Goal: Find specific page/section: Find specific page/section

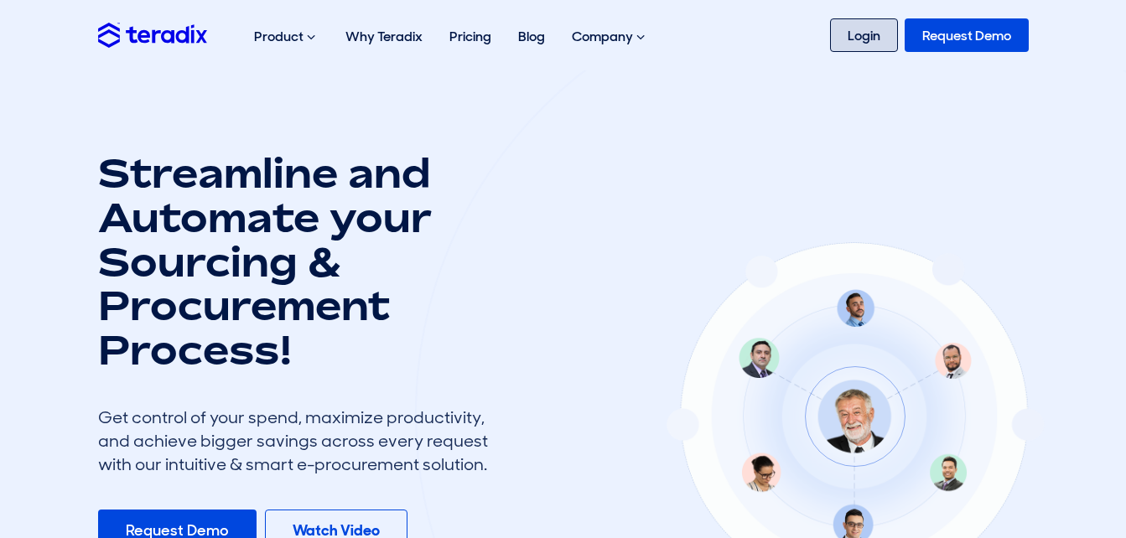
click at [836, 39] on link "Login" at bounding box center [864, 35] width 68 height 34
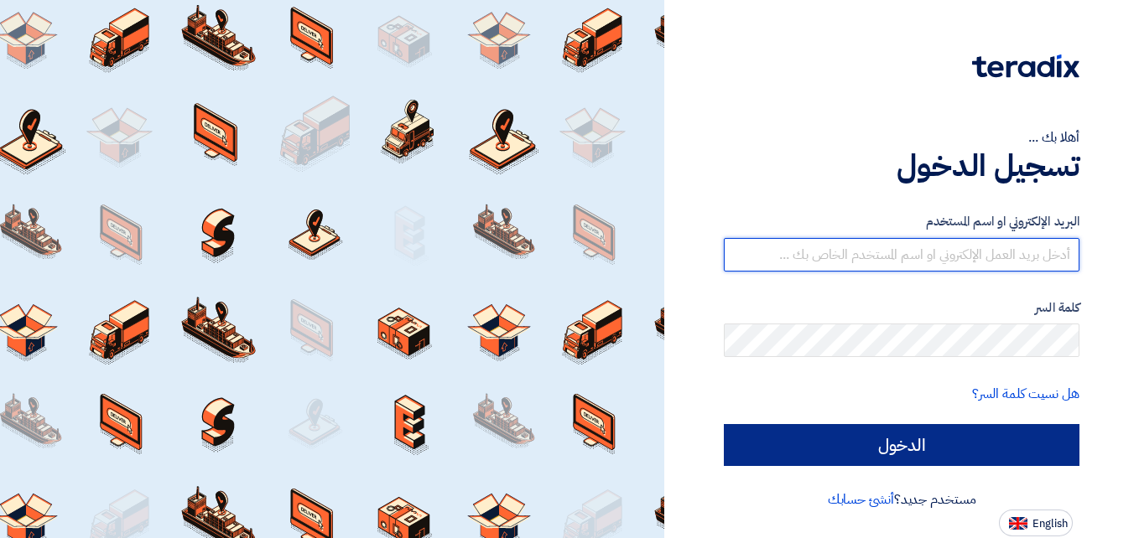
type input "[DOMAIN_NAME][EMAIL_ADDRESS][DOMAIN_NAME]"
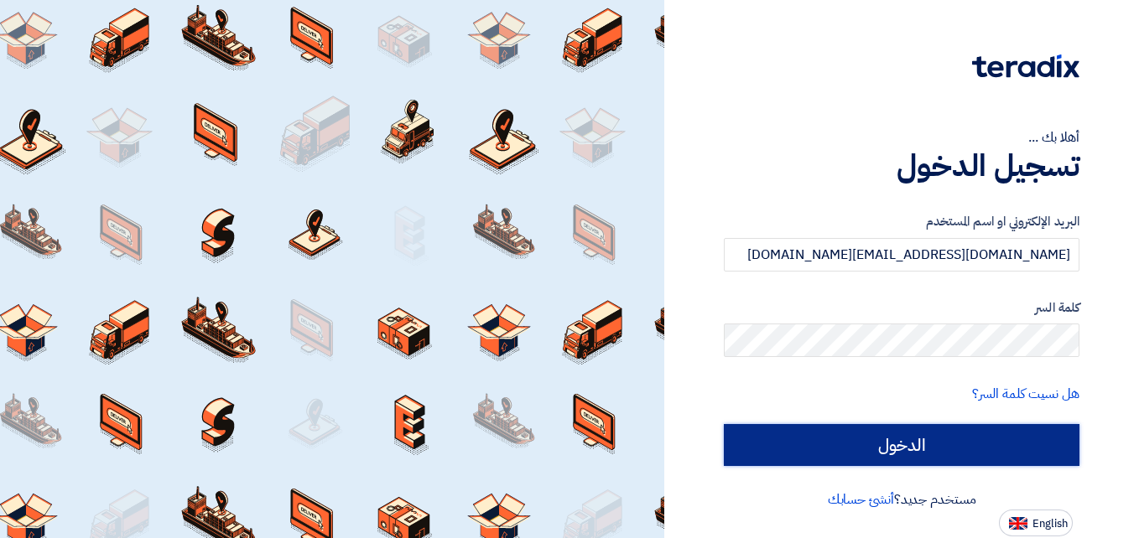
click at [854, 447] on input "الدخول" at bounding box center [902, 445] width 356 height 42
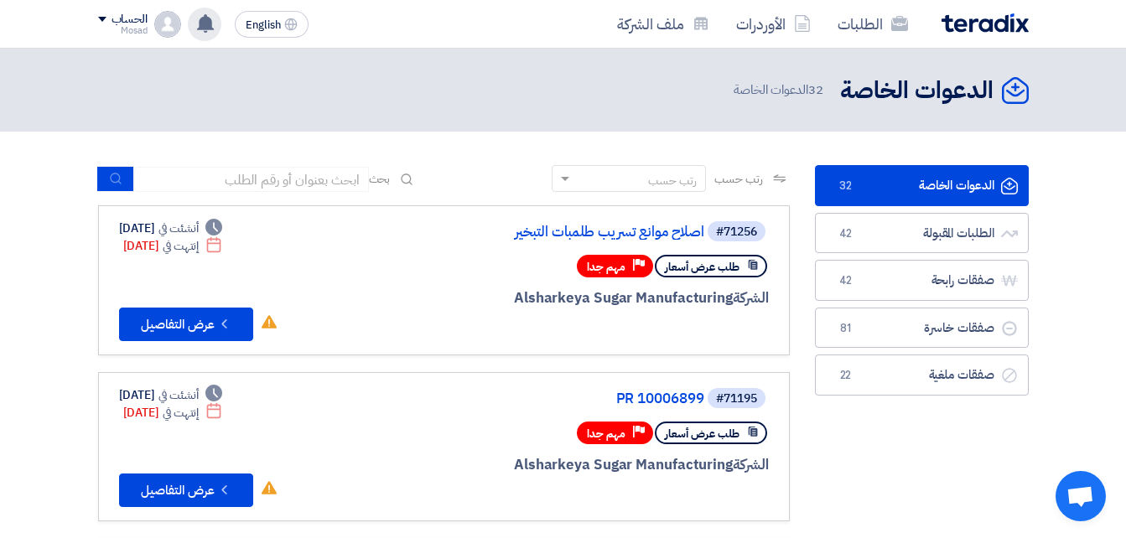
click at [213, 24] on icon at bounding box center [205, 23] width 18 height 18
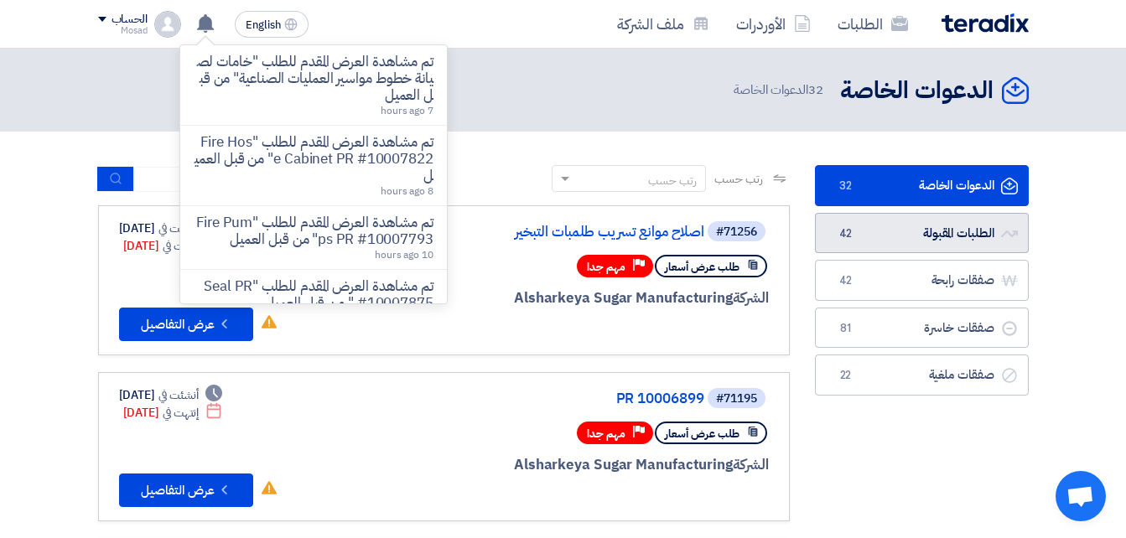
click at [953, 235] on link "الطلبات المقبولة الطلبات المقبولة 42" at bounding box center [922, 233] width 214 height 41
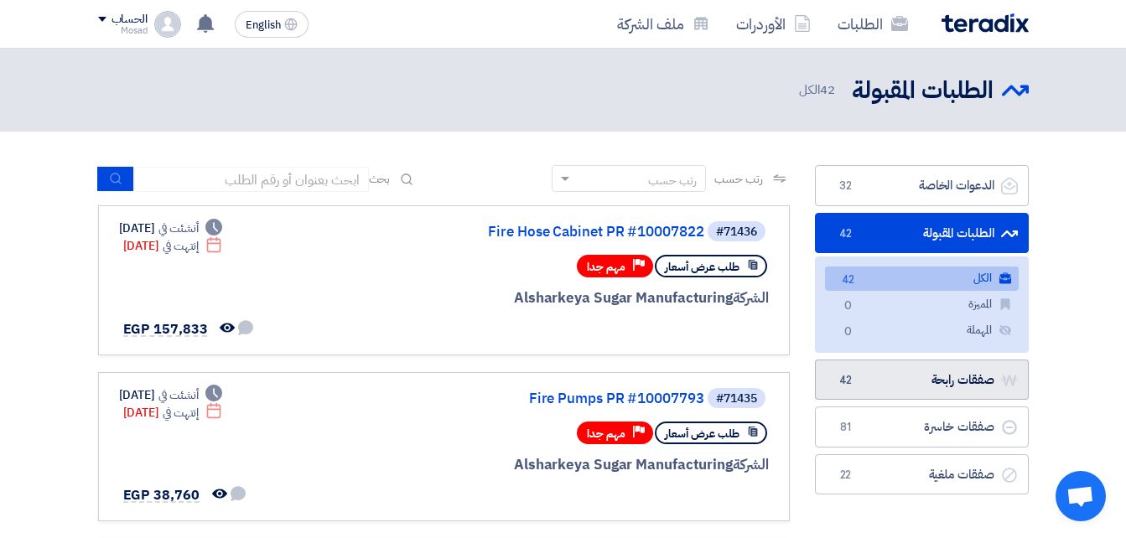
click at [955, 380] on link "صفقات رابحة صفقات رابحة 42" at bounding box center [922, 380] width 214 height 41
